Goal: Entertainment & Leisure: Consume media (video, audio)

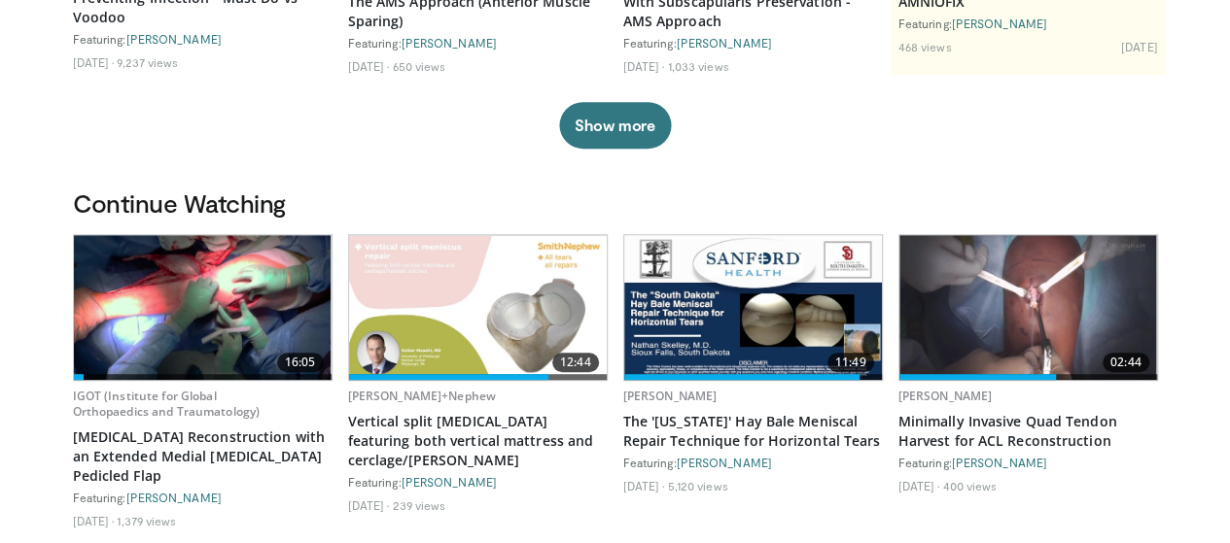
scroll to position [583, 0]
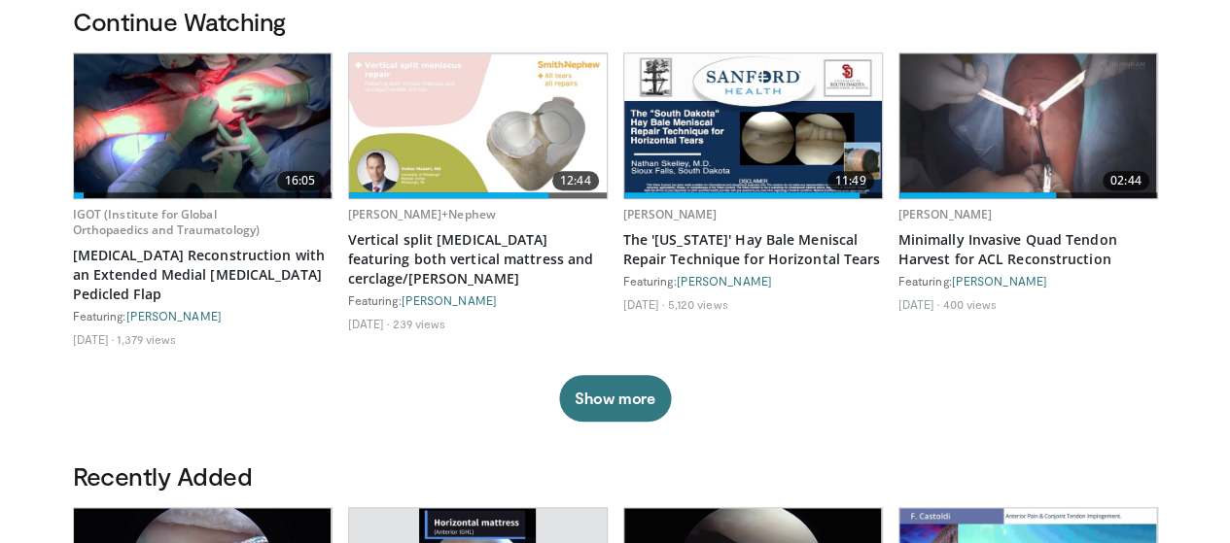
click at [184, 153] on img at bounding box center [203, 125] width 258 height 145
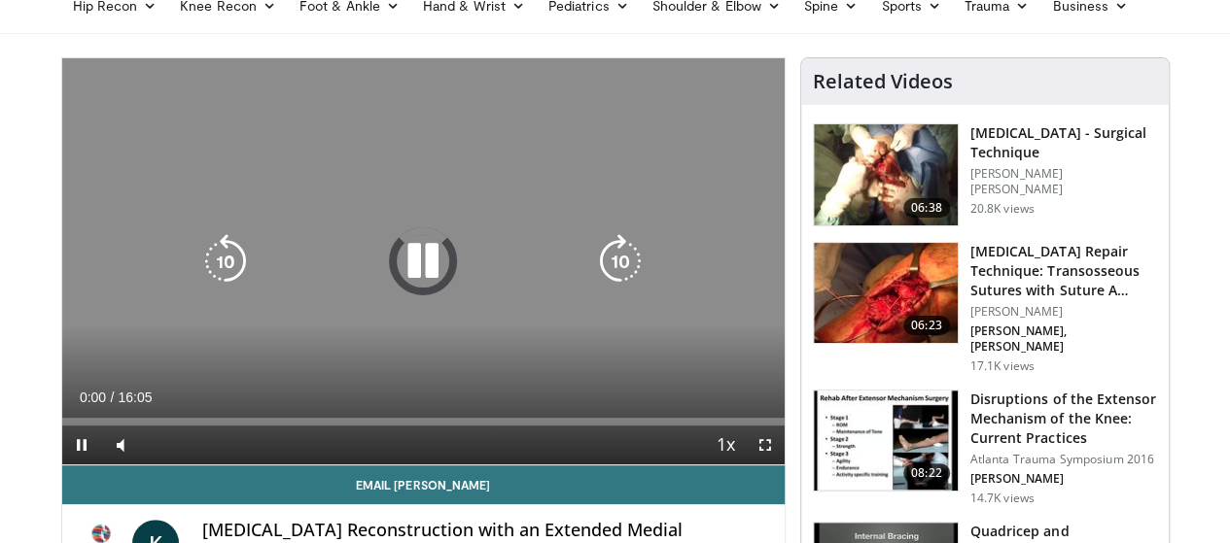
scroll to position [194, 0]
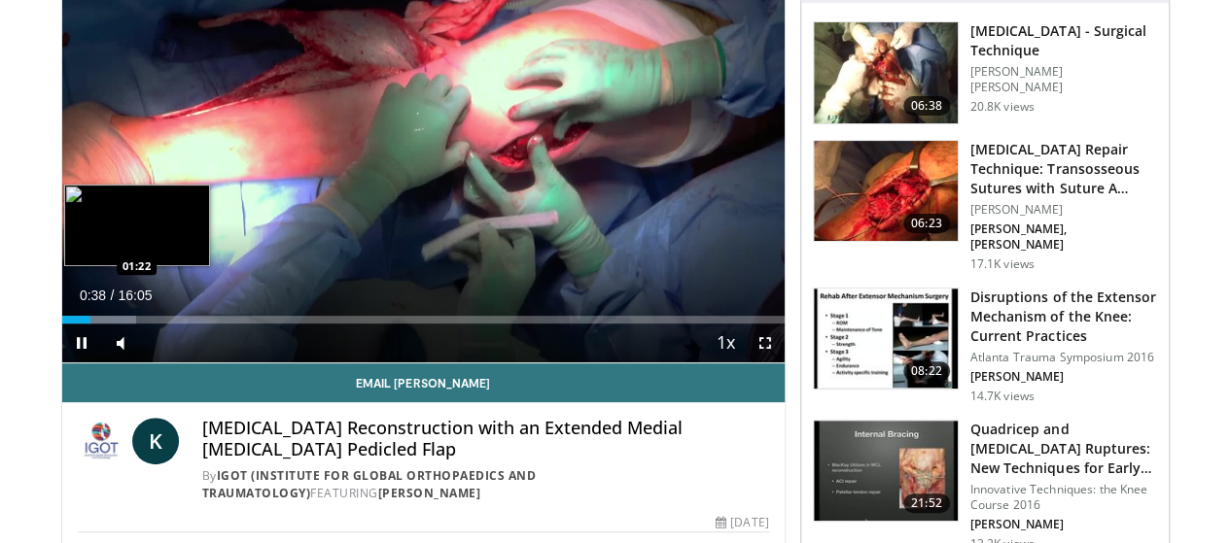
click at [85, 324] on div "Progress Bar" at bounding box center [111, 320] width 52 height 8
click at [107, 324] on div "Loaded : 16.44% 01:32 01:56" at bounding box center [423, 320] width 722 height 8
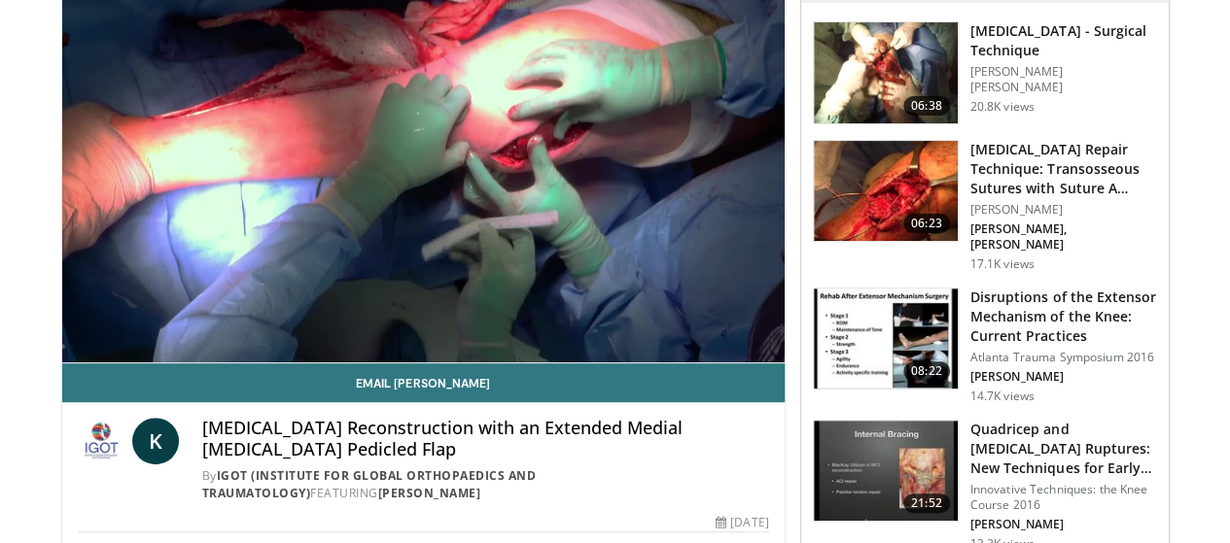
scroll to position [97, 0]
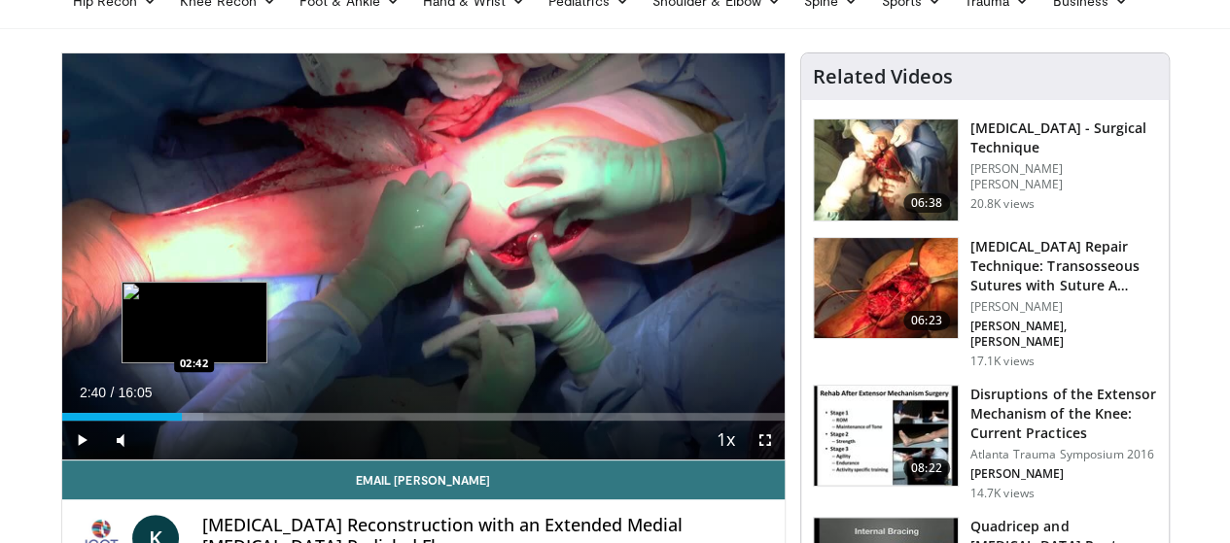
click at [144, 421] on div "Progress Bar" at bounding box center [166, 417] width 72 height 8
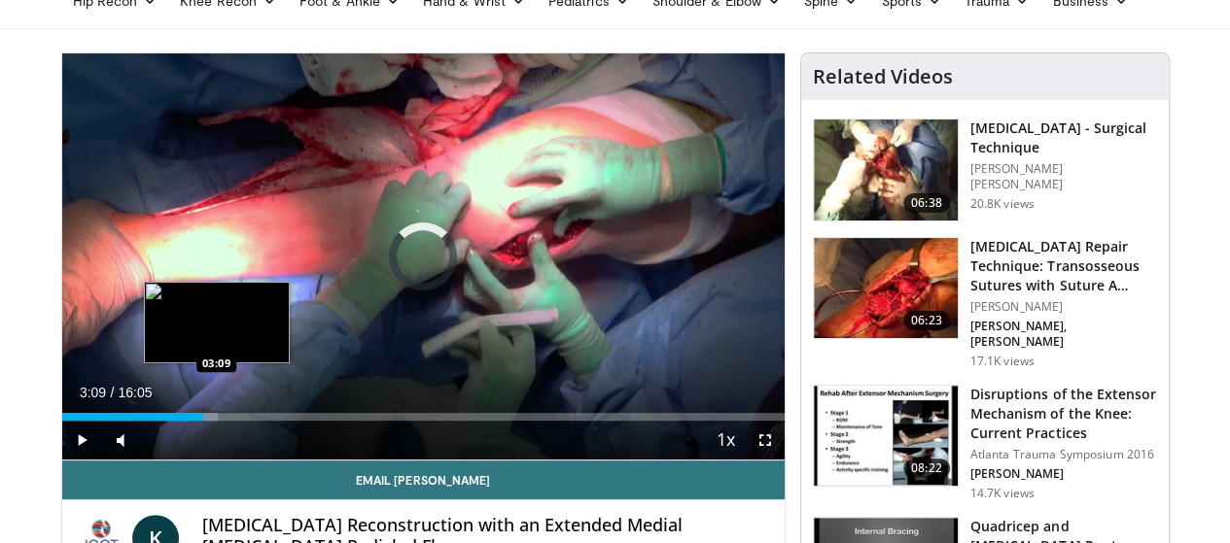
click at [167, 421] on div "Loaded : 21.58% 02:42 03:09" at bounding box center [423, 417] width 722 height 8
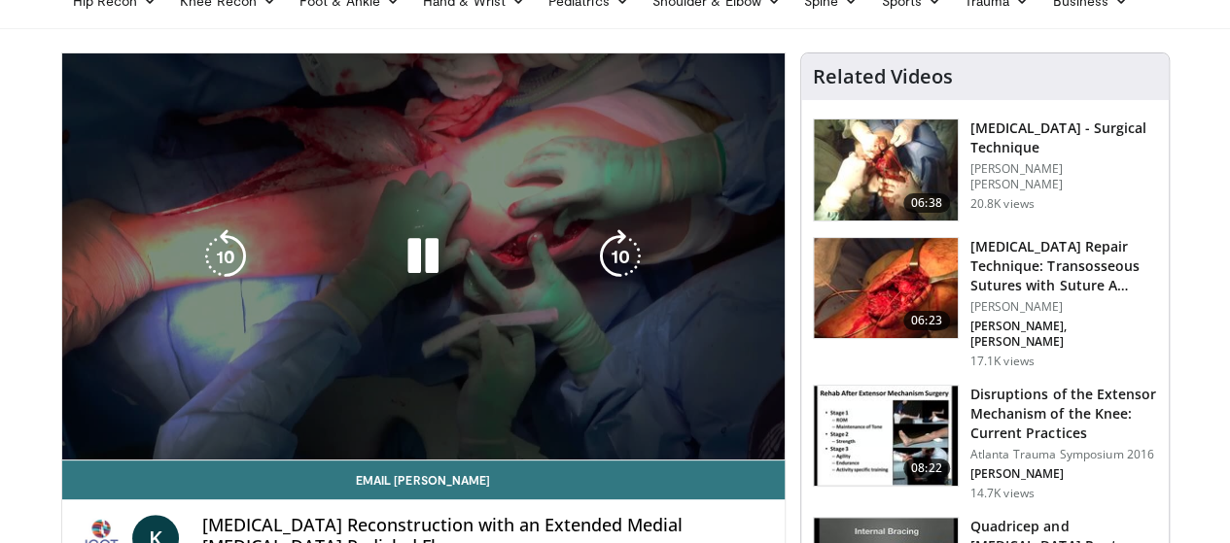
click at [231, 273] on div "Video Player" at bounding box center [423, 256] width 434 height 39
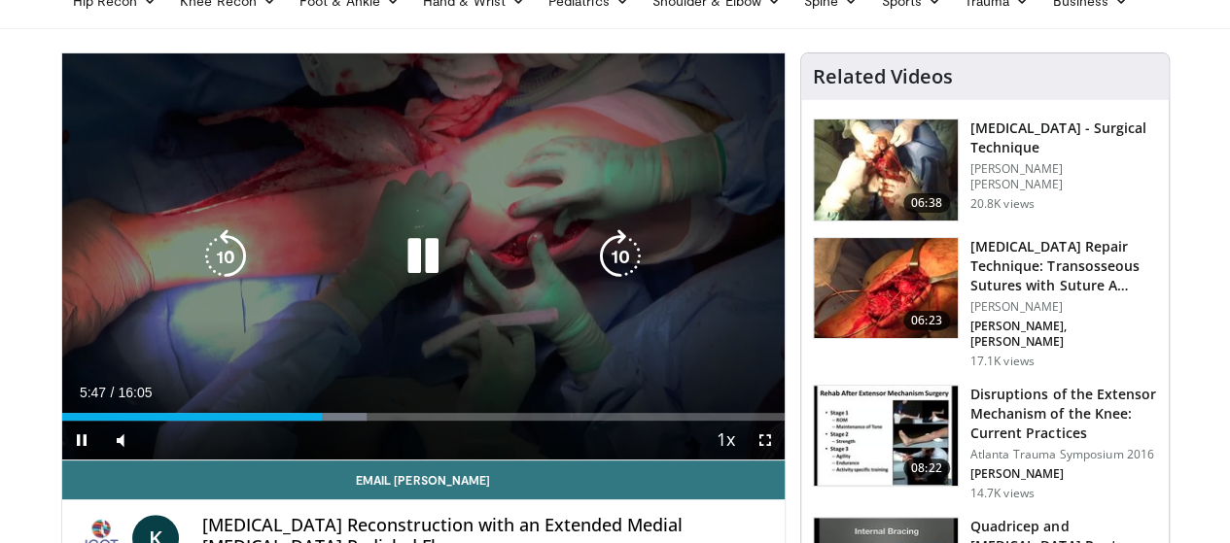
click at [414, 284] on icon "Video Player" at bounding box center [423, 256] width 54 height 54
click at [396, 276] on icon "Video Player" at bounding box center [423, 256] width 54 height 54
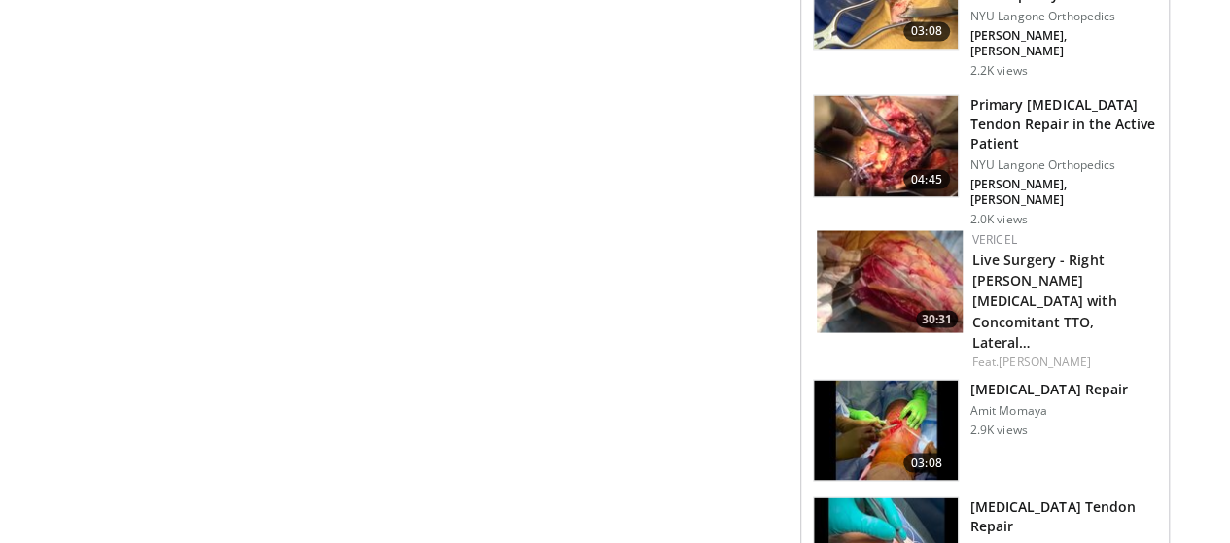
scroll to position [1361, 0]
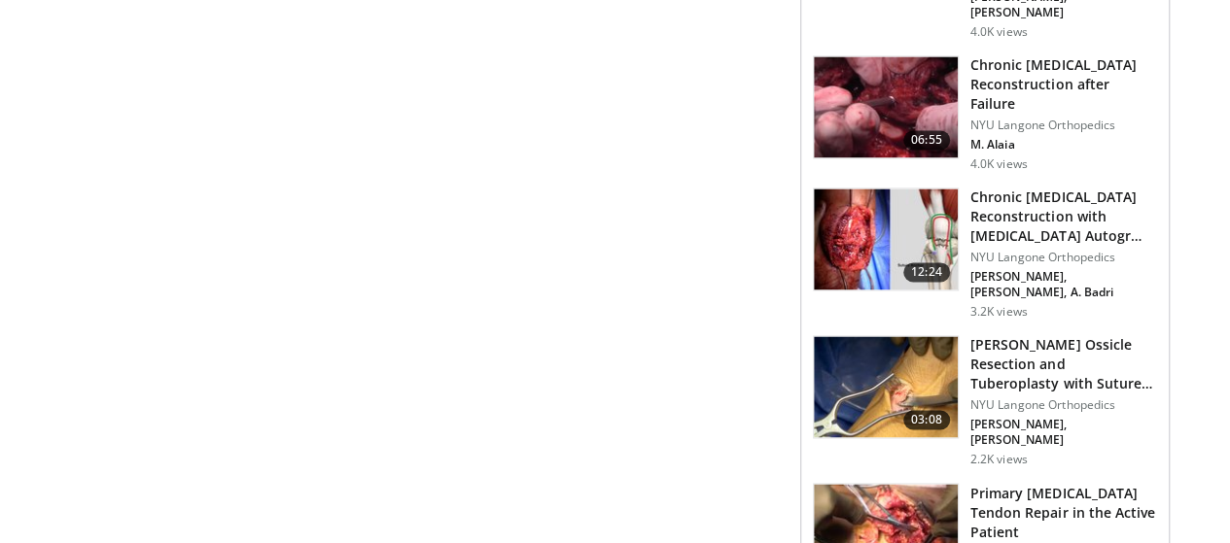
click at [914, 336] on img at bounding box center [886, 386] width 144 height 101
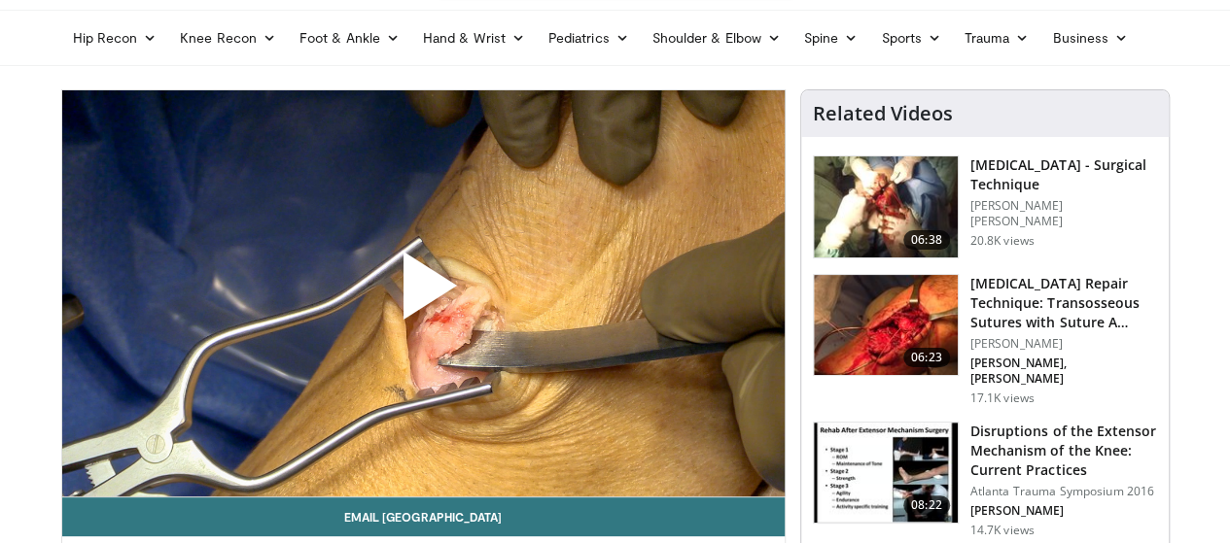
scroll to position [97, 0]
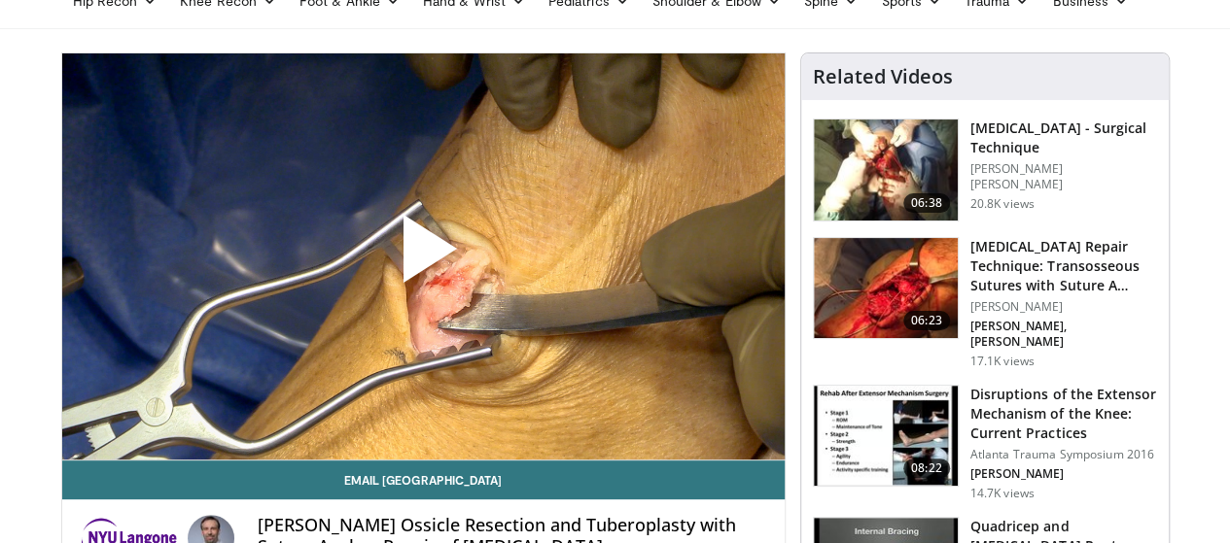
click at [423, 257] on span "Video Player" at bounding box center [423, 257] width 0 height 0
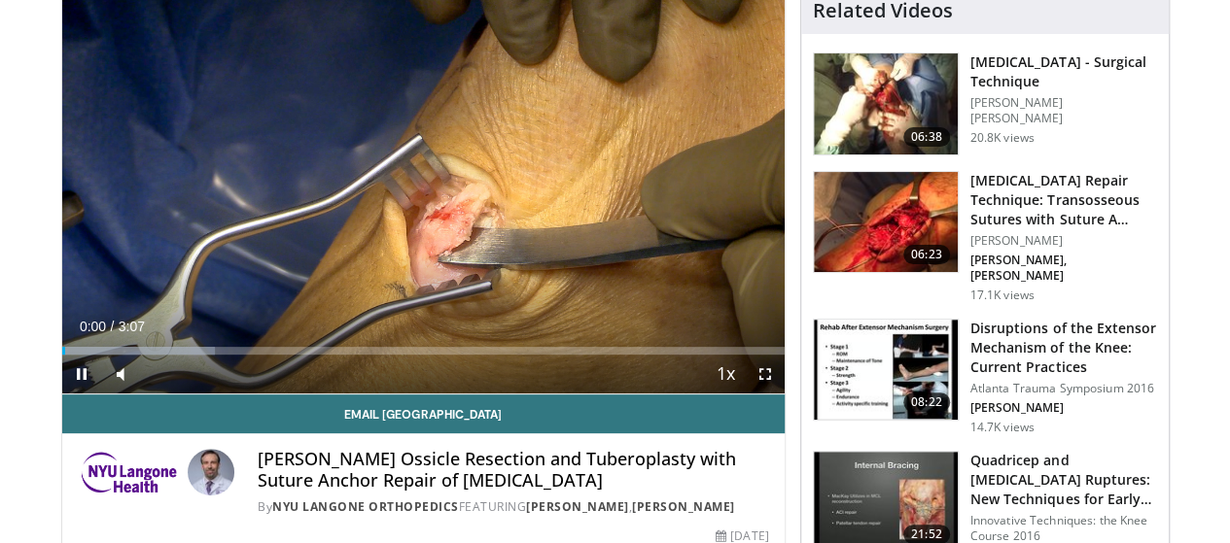
scroll to position [194, 0]
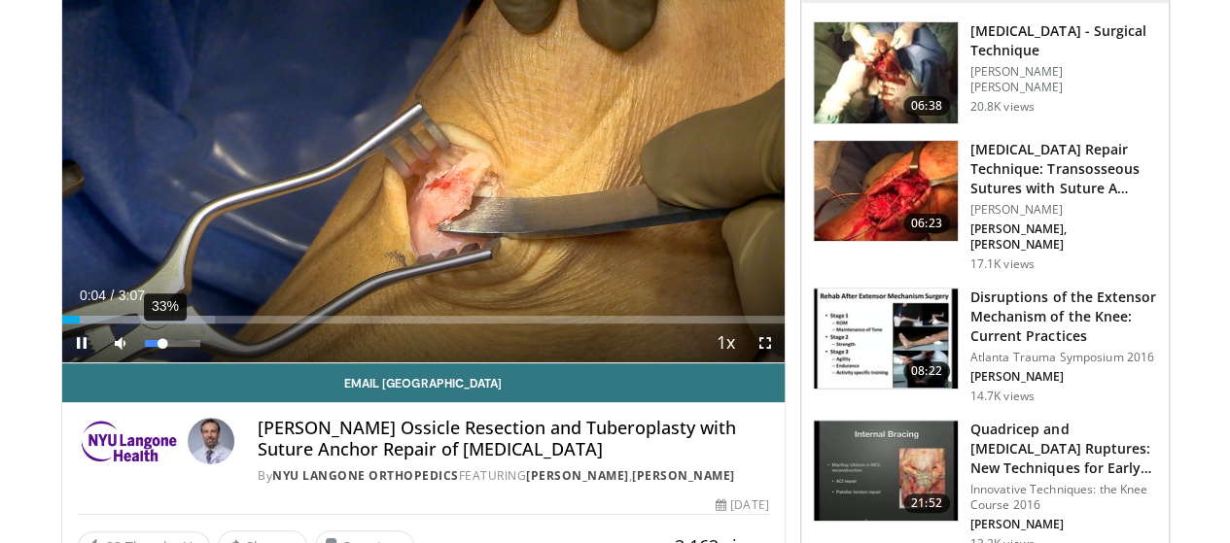
click at [145, 347] on div "Volume Level" at bounding box center [154, 343] width 18 height 7
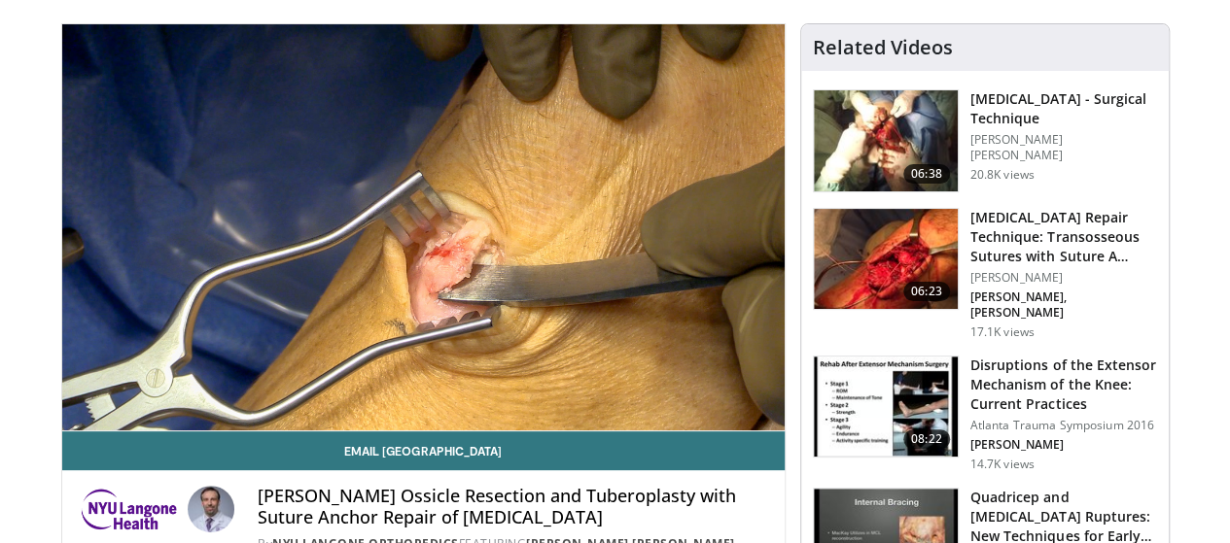
scroll to position [97, 0]
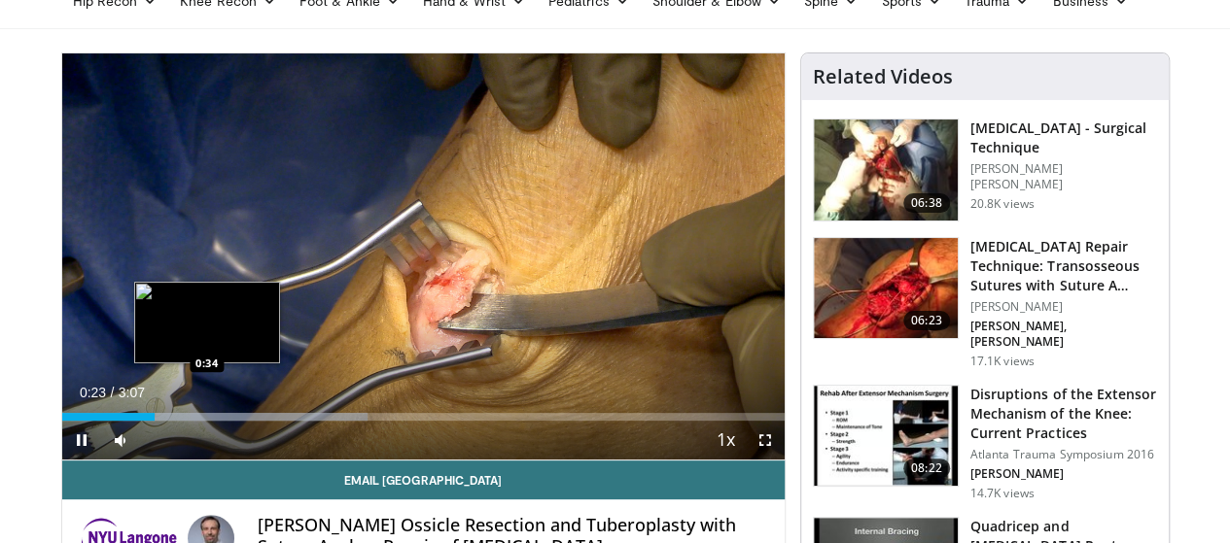
click at [159, 421] on div "Loaded : 42.32% 0:24 0:34" at bounding box center [423, 411] width 722 height 18
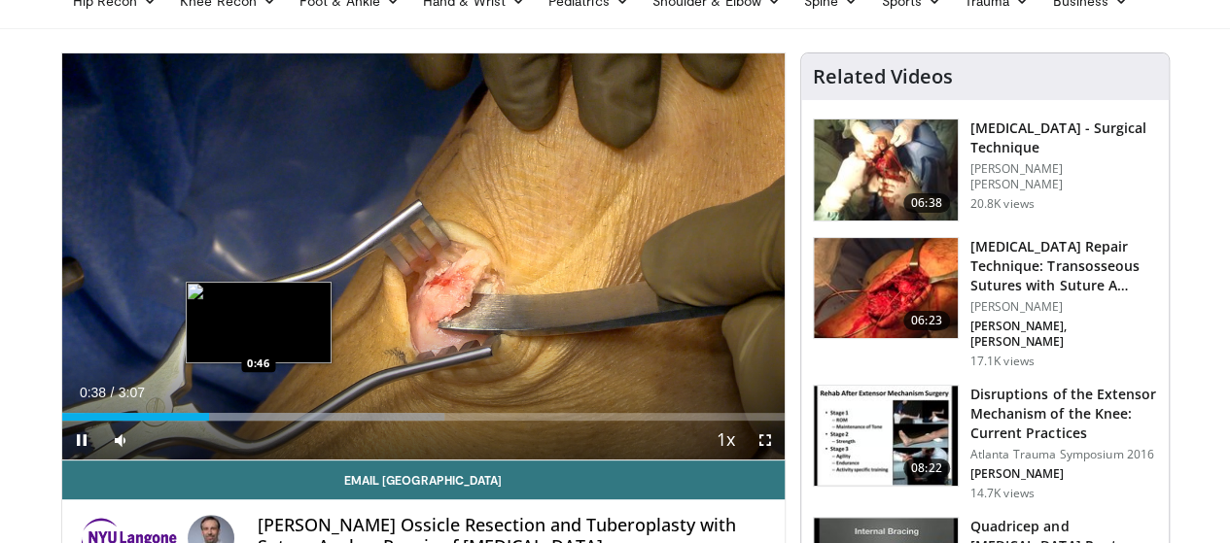
click at [212, 447] on video-js "**********" at bounding box center [423, 256] width 722 height 407
click at [218, 421] on div "Loaded : 52.91% 0:39 0:48" at bounding box center [423, 417] width 722 height 8
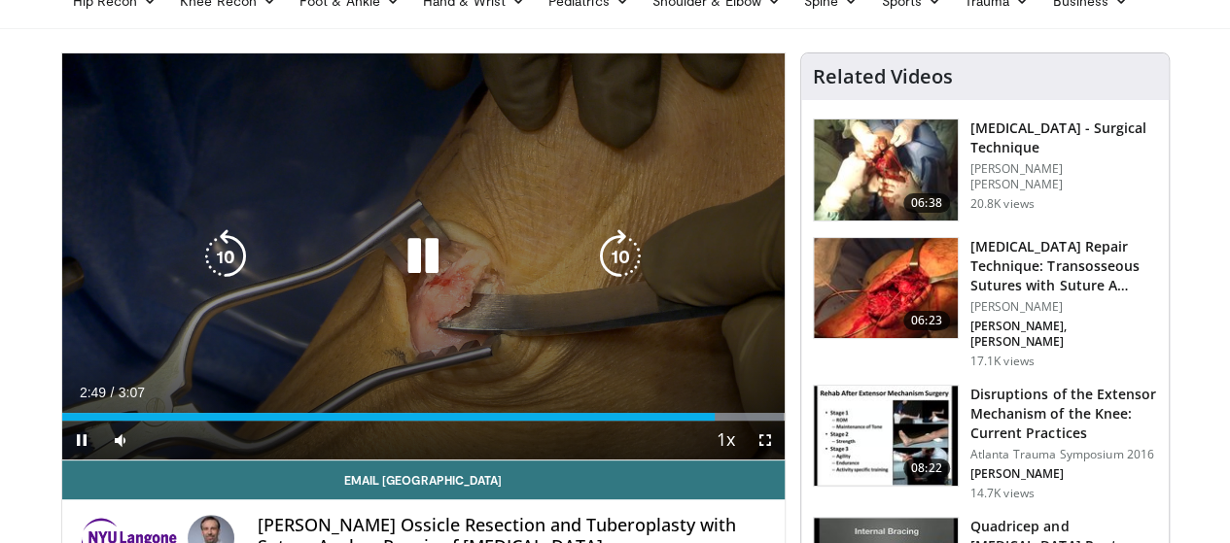
click at [428, 272] on icon "Video Player" at bounding box center [423, 256] width 54 height 54
